Goal: Task Accomplishment & Management: Manage account settings

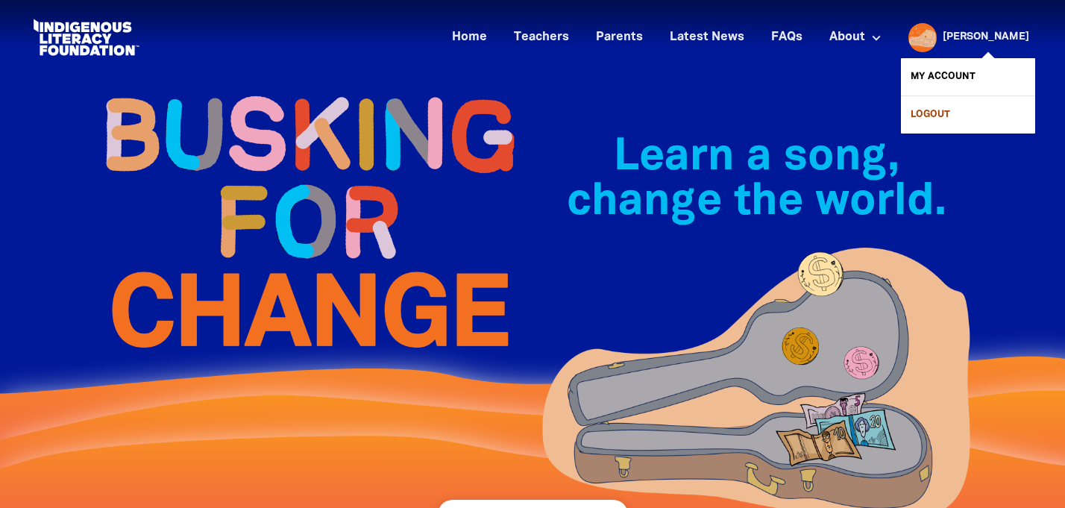
click at [926, 110] on link "Logout" at bounding box center [968, 114] width 134 height 37
